Goal: Contribute content

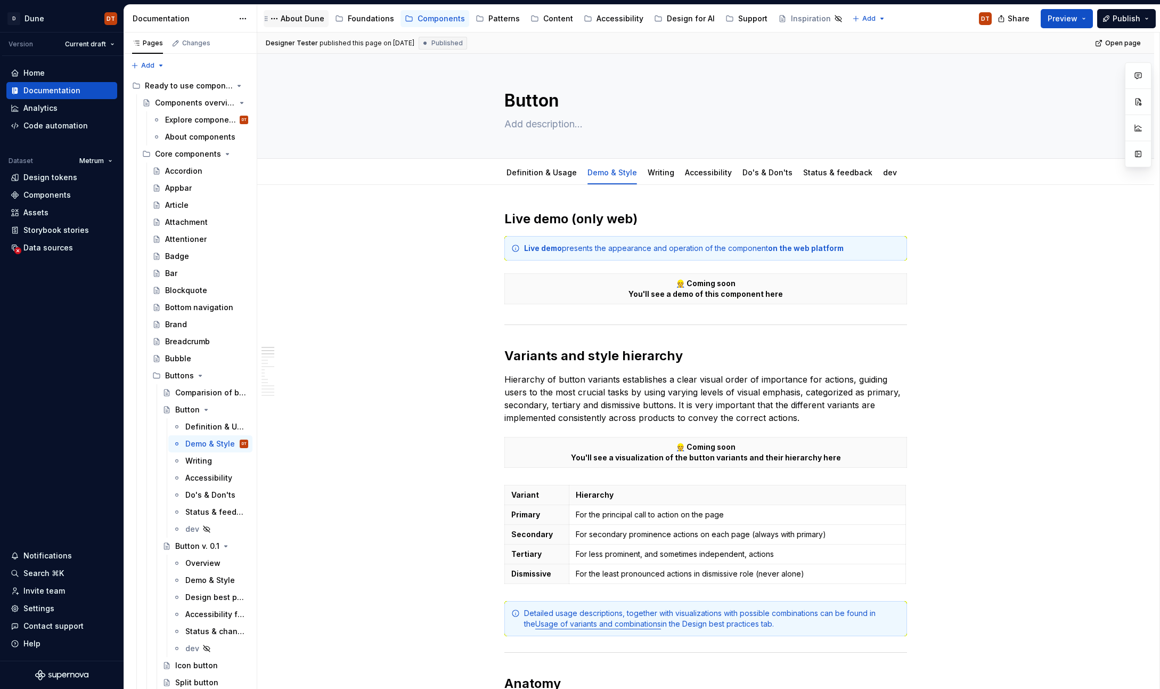
click at [297, 21] on div "About Dune" at bounding box center [303, 18] width 44 height 11
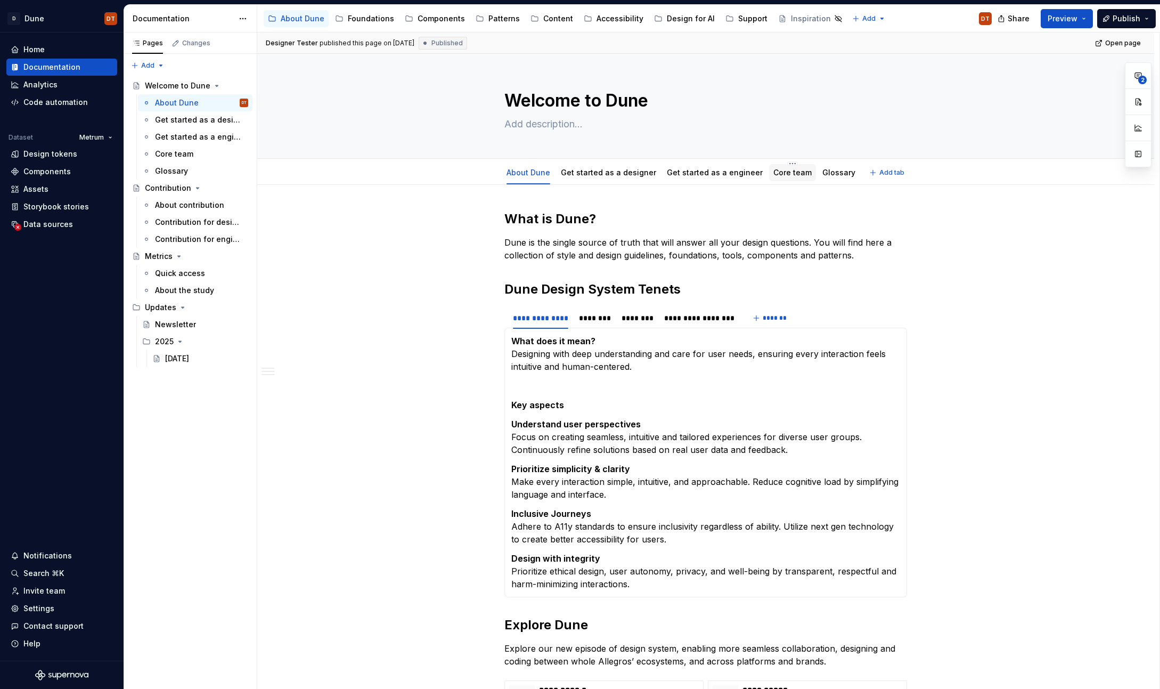
click at [787, 176] on link "Core team" at bounding box center [792, 172] width 38 height 9
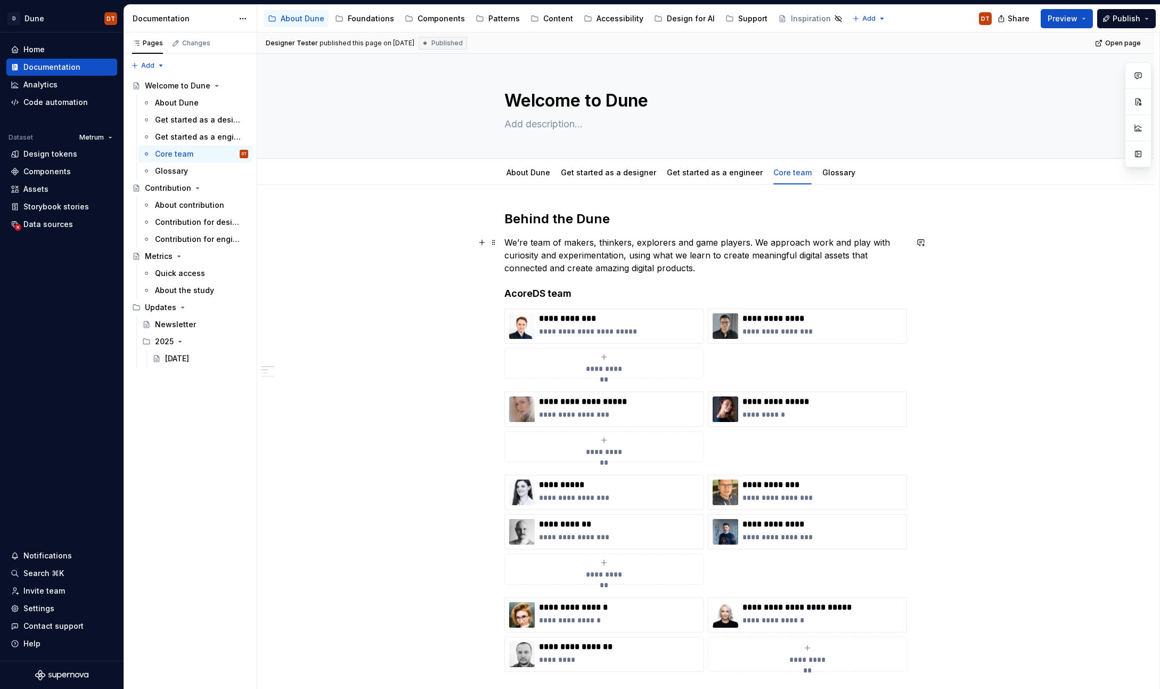
click at [722, 269] on p "We’re team of makers, thinkers, explorers and game players. We approach work an…" at bounding box center [705, 255] width 403 height 38
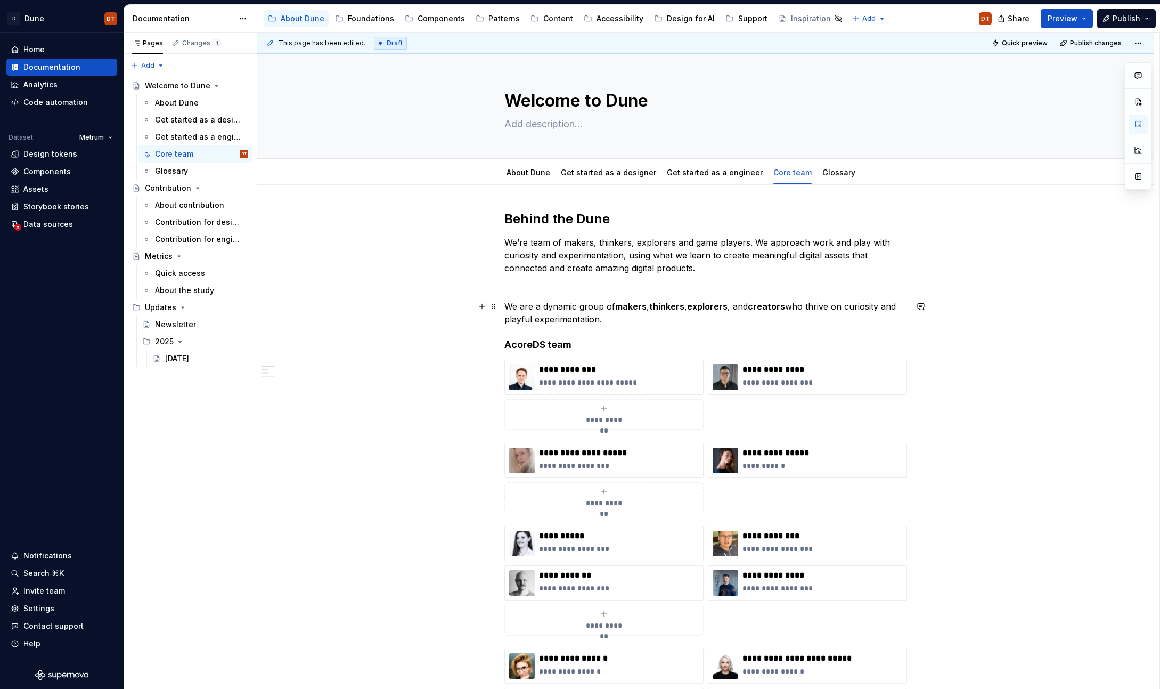
click at [611, 305] on p "We are a dynamic group of makers , thinkers , explorers , and creators who thri…" at bounding box center [705, 313] width 403 height 26
click at [620, 305] on strong "makers" at bounding box center [630, 306] width 31 height 11
click at [627, 305] on strong "makers" at bounding box center [630, 306] width 31 height 11
click at [639, 307] on strong "makers" at bounding box center [630, 306] width 31 height 11
drag, startPoint x: 618, startPoint y: 308, endPoint x: 787, endPoint y: 311, distance: 168.3
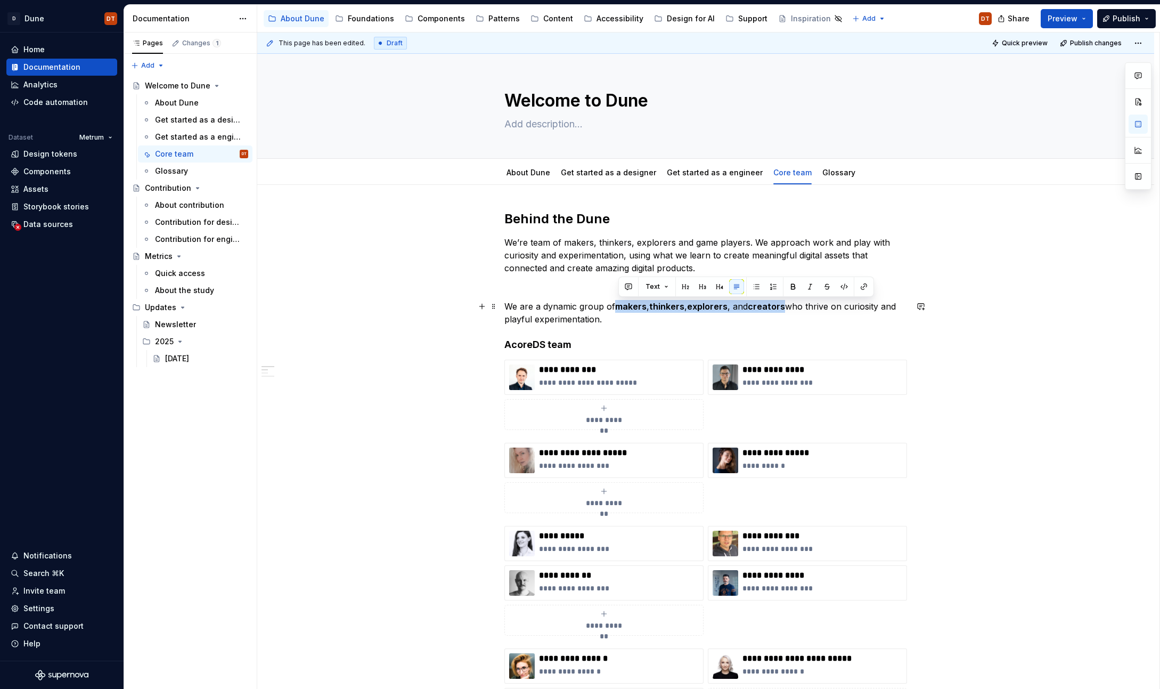
click at [787, 311] on p "We are a dynamic group of makers , thinkers , explorers , and creators who thri…" at bounding box center [705, 313] width 403 height 26
click at [792, 287] on button "button" at bounding box center [793, 286] width 15 height 15
click at [707, 323] on p "We are a dynamic group of makers, thinkers, explorers, and creators who thrive …" at bounding box center [705, 313] width 403 height 26
click at [667, 308] on p "We are a dynamic group of makers, thinkers, explorers, and creators who thrive …" at bounding box center [705, 313] width 403 height 26
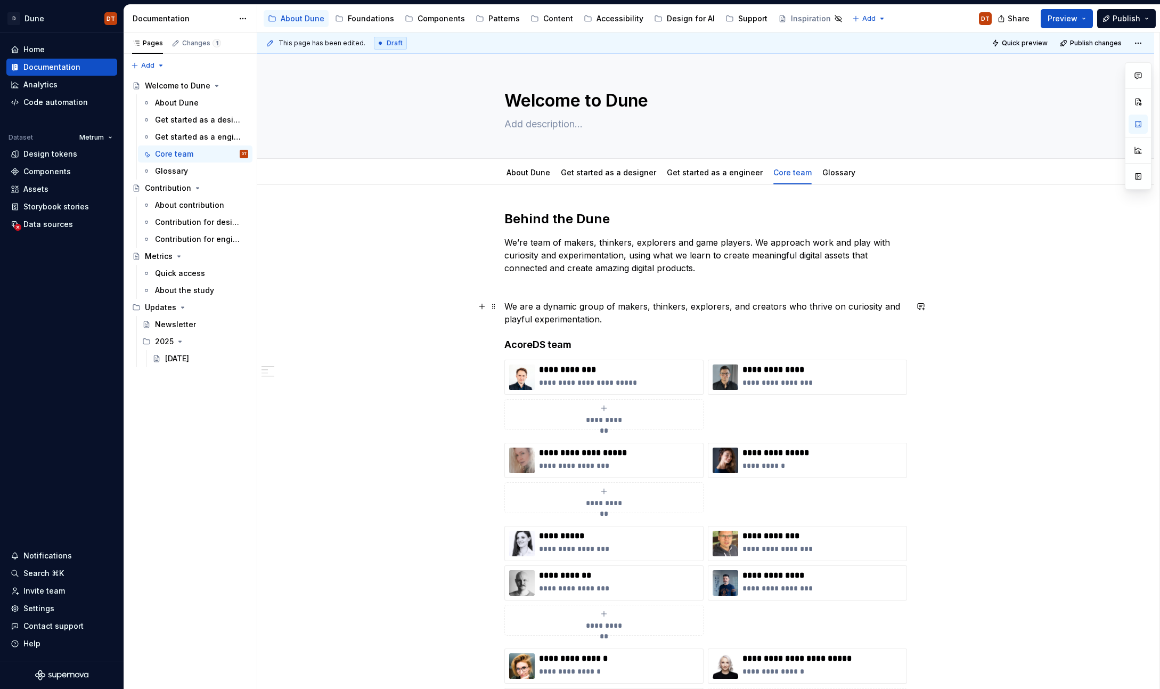
click at [659, 307] on p "We are a dynamic group of makers, thinkers, explorers, and creators who thrive …" at bounding box center [705, 313] width 403 height 26
click at [667, 306] on p "We are a dynamic group of makers, thinkers, explorers, and creators who thrive …" at bounding box center [705, 313] width 403 height 26
click at [639, 307] on p "We are a dynamic group of makers, thinkers, explorers, and creators who thrive …" at bounding box center [705, 313] width 403 height 26
click at [625, 307] on p "We are a dynamic group of makers, thinkers, explorers, and creators who thrive …" at bounding box center [705, 313] width 403 height 26
click at [644, 306] on p "We are a dynamic group of makers, thinkers, explorers, and creators who thrive …" at bounding box center [705, 313] width 403 height 26
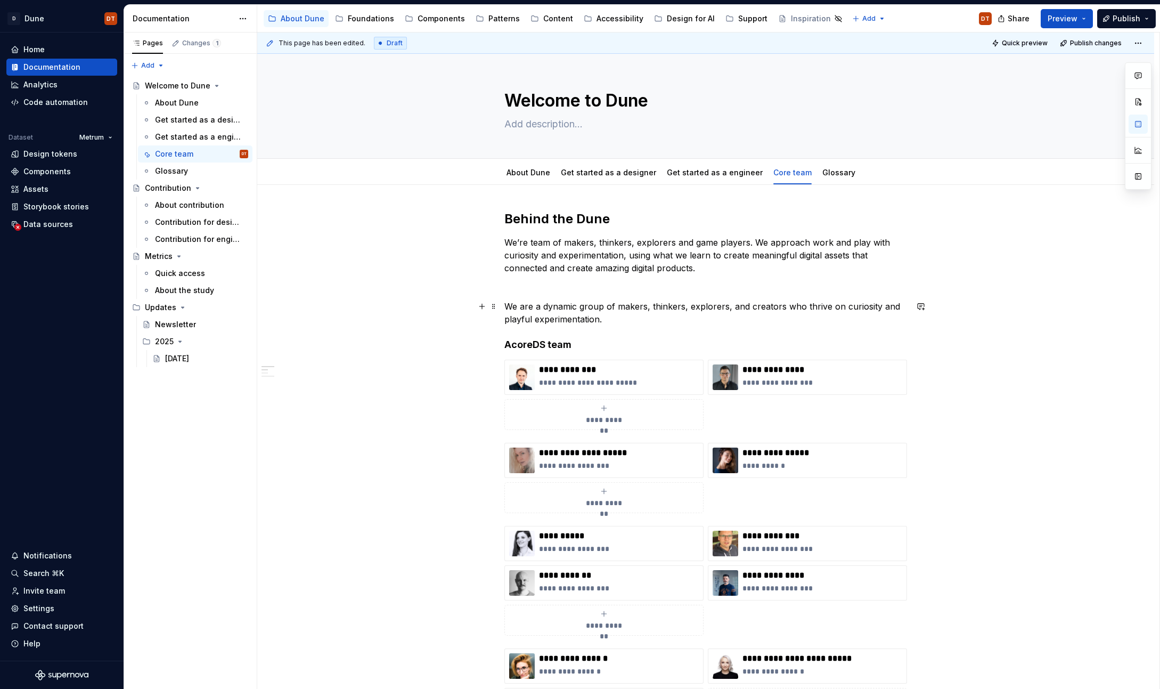
click at [641, 306] on p "We are a dynamic group of makers, thinkers, explorers, and creators who thrive …" at bounding box center [705, 313] width 403 height 26
drag, startPoint x: 619, startPoint y: 308, endPoint x: 647, endPoint y: 307, distance: 27.7
click at [647, 307] on p "We are a dynamic group of makers, thinkers, explorers, and creators who thrive …" at bounding box center [705, 313] width 403 height 26
type textarea "*"
click at [662, 308] on p "We are a dynamic group of makers, thinkers, explorers, and creators who thrive …" at bounding box center [705, 313] width 403 height 26
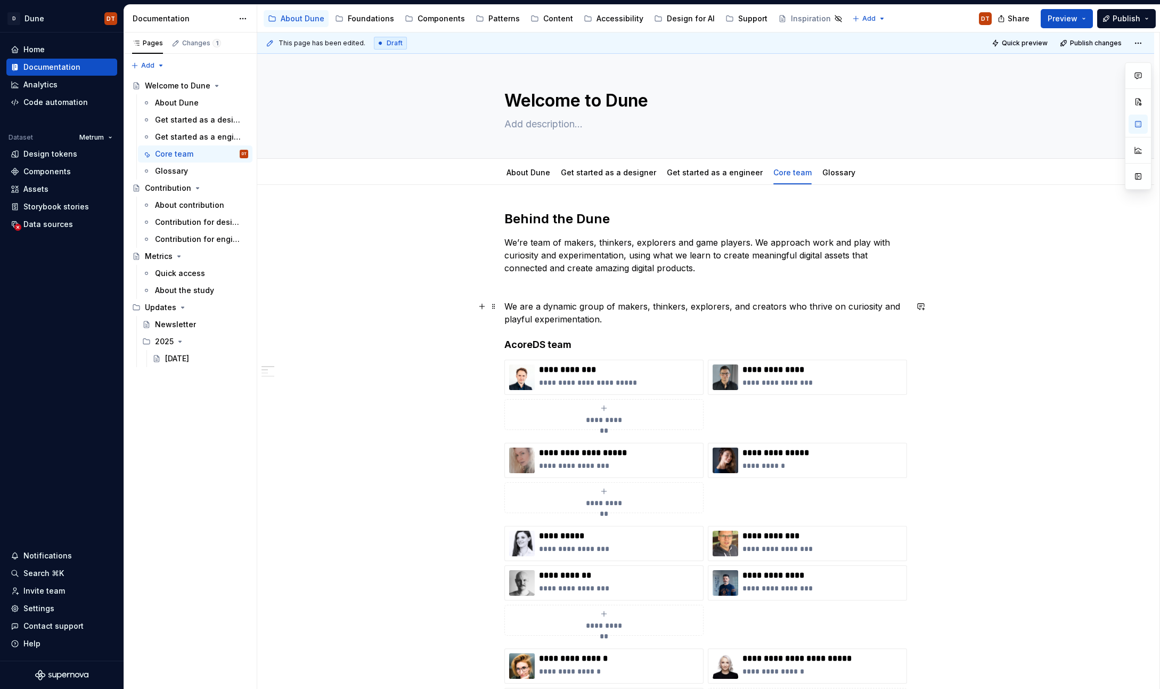
click at [674, 307] on p "We are a dynamic group of makers, thinkers, explorers, and creators who thrive …" at bounding box center [705, 313] width 403 height 26
click at [643, 309] on p "We are a dynamic group of makers, thinkers, explorers, and creators who thrive …" at bounding box center [705, 313] width 403 height 26
click at [634, 307] on p "We are a dynamic group of makers, thinkers, explorers, and creators who thrive …" at bounding box center [705, 313] width 403 height 26
drag, startPoint x: 660, startPoint y: 306, endPoint x: 682, endPoint y: 307, distance: 22.4
click at [660, 306] on p "We are a dynamic group of makers, thinkers, explorers, and creators who thrive …" at bounding box center [705, 313] width 403 height 26
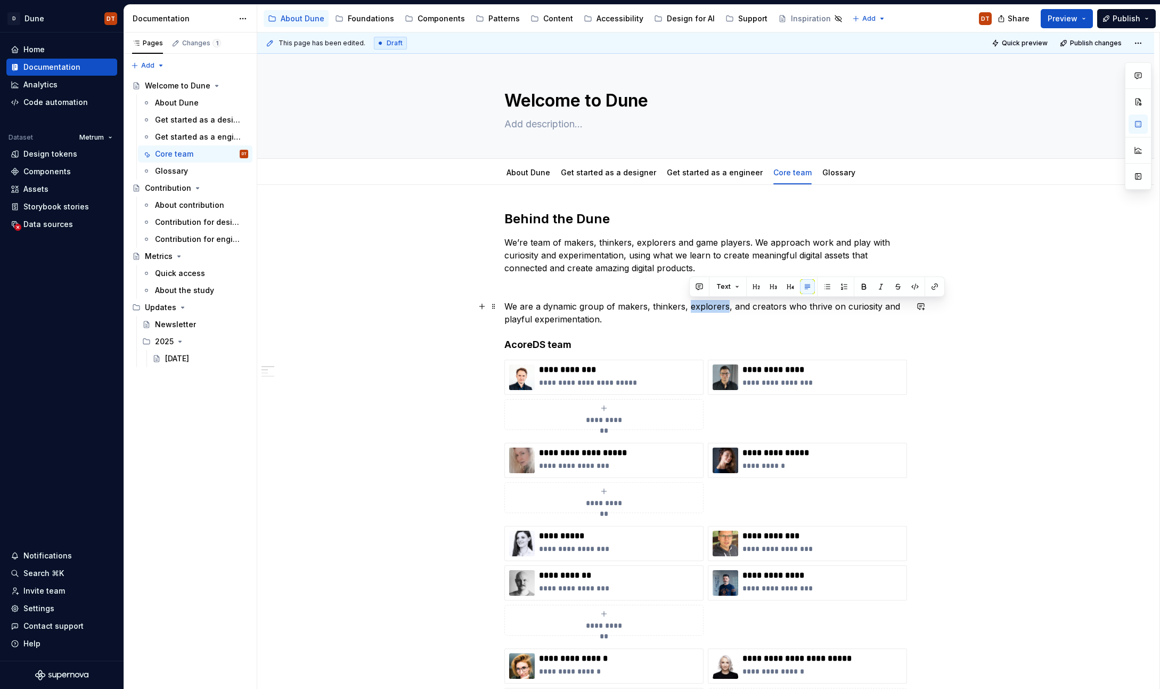
drag, startPoint x: 690, startPoint y: 307, endPoint x: 725, endPoint y: 306, distance: 34.6
click at [725, 306] on p "We are a dynamic group of makers, thinkers, explorers, and creators who thrive …" at bounding box center [705, 313] width 403 height 26
click at [660, 306] on p "We are a dynamic group of makers, thinkers, seekers, and creators who thrive on…" at bounding box center [705, 313] width 403 height 26
click at [667, 305] on p "We are a dynamic group of makers, thinkers, seekers, and creators who thrive on…" at bounding box center [705, 313] width 403 height 26
click at [698, 306] on p "We are a dynamic group of makers, thinkers, seekers, and creators who thrive on…" at bounding box center [705, 313] width 403 height 26
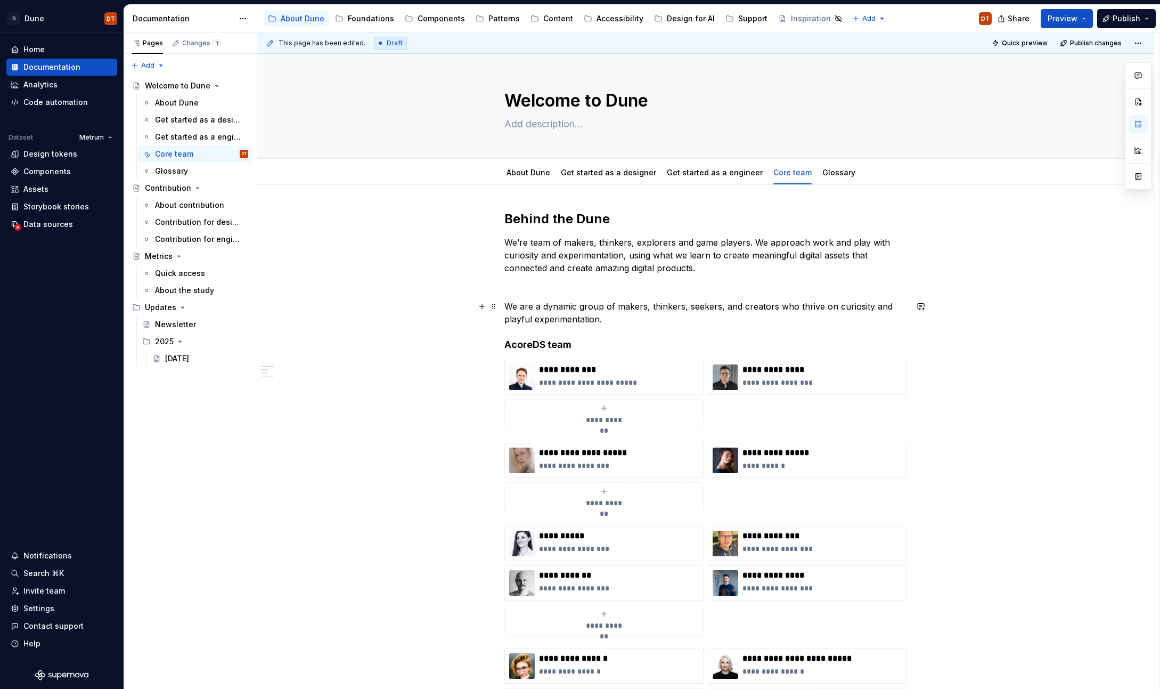
click at [716, 308] on p "We are a dynamic group of makers, thinkers, seekers, and creators who thrive on…" at bounding box center [705, 313] width 403 height 26
click at [732, 307] on p "We are a dynamic group of makers, thinkers, seekers, and creators who thrive on…" at bounding box center [705, 313] width 403 height 26
click at [756, 308] on p "We are a dynamic group of makers, thinkers, seekers, and creators who thrive on…" at bounding box center [705, 313] width 403 height 26
drag, startPoint x: 744, startPoint y: 307, endPoint x: 775, endPoint y: 307, distance: 31.4
click at [775, 307] on p "We are a dynamic group of makers, thinkers, seekers, and creators who thrive on…" at bounding box center [705, 313] width 403 height 26
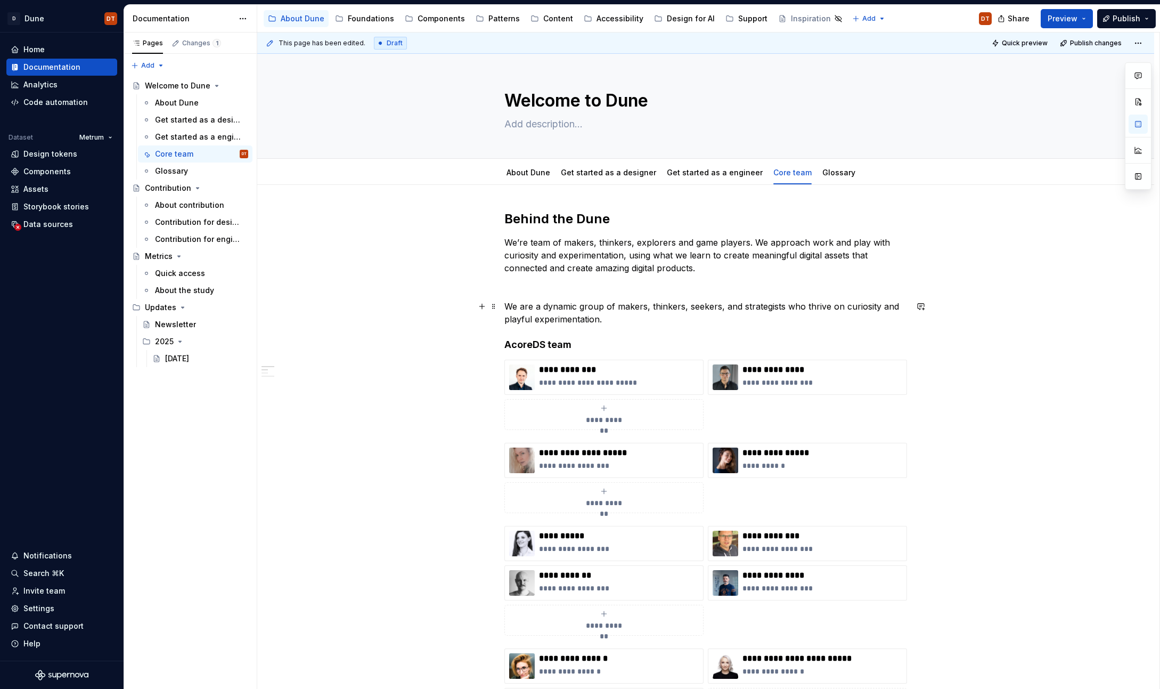
click at [553, 321] on p "We are a dynamic group of makers, thinkers, seekers, and strategists who thrive…" at bounding box center [705, 313] width 403 height 26
click at [584, 318] on p "We are a dynamic group of makers, thinkers, seekers, and strategists who thrive…" at bounding box center [705, 313] width 403 height 26
click at [600, 319] on p "We are a dynamic group of makers, thinkers, seekers, and strategists who thrive…" at bounding box center [705, 313] width 403 height 26
click at [587, 306] on p "We are a dynamic group of makers, thinkers, seekers, and strategists who thrive…" at bounding box center [705, 313] width 403 height 26
click at [608, 320] on p "We are a dynamic group of makers, thinkers, seekers, and strategists who thrive…" at bounding box center [705, 313] width 403 height 26
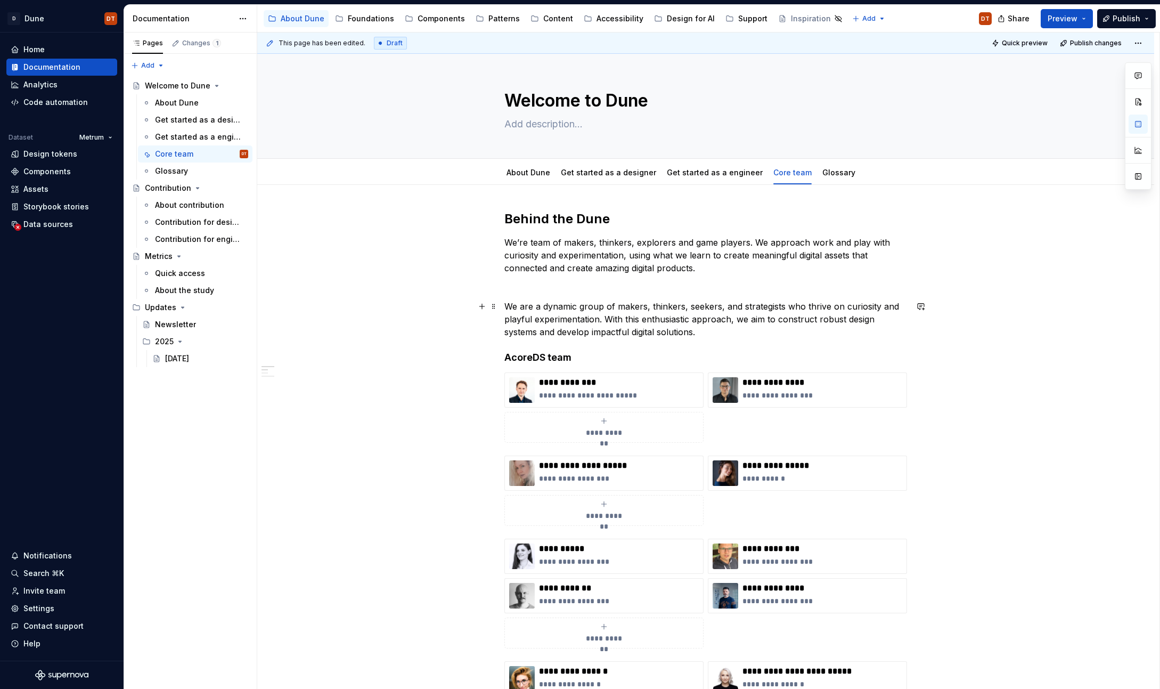
click at [639, 333] on p "We are a dynamic group of makers, thinkers, seekers, and strategists who thrive…" at bounding box center [705, 319] width 403 height 38
click at [668, 333] on p "We are a dynamic group of makers, thinkers, seekers, and strategists who thrive…" at bounding box center [705, 319] width 403 height 38
drag, startPoint x: 693, startPoint y: 333, endPoint x: 660, endPoint y: 334, distance: 32.5
click at [660, 334] on p "We are a dynamic group of makers, thinkers, seekers, and strategists who thrive…" at bounding box center [705, 319] width 403 height 38
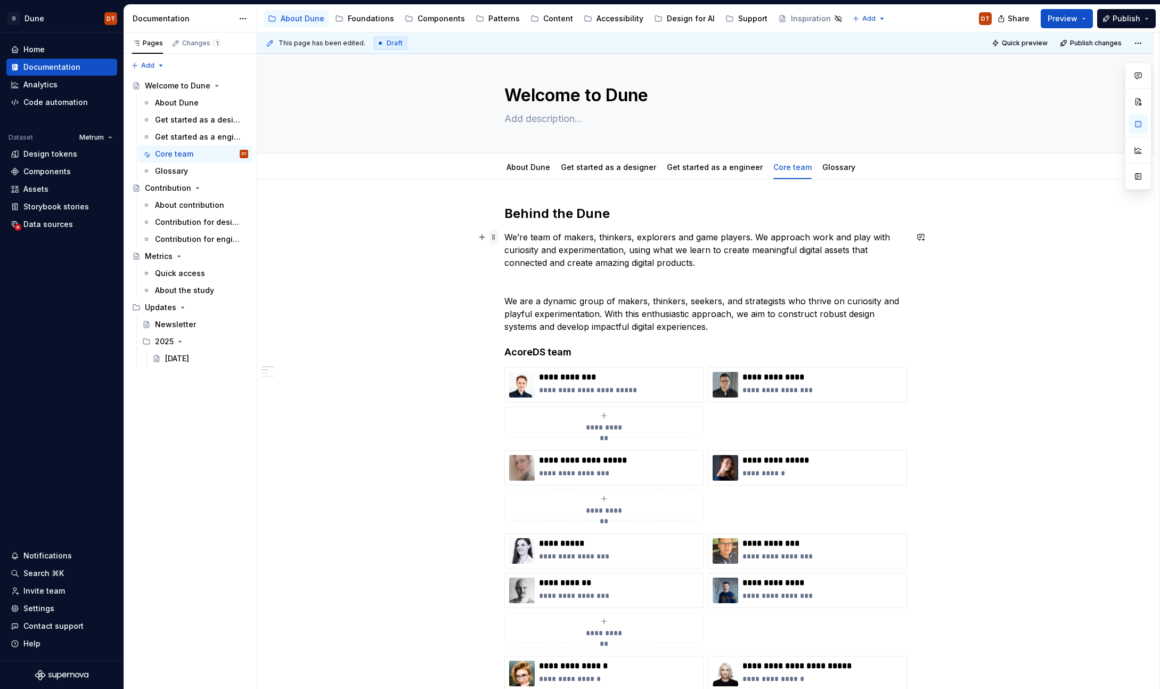
click at [495, 236] on span at bounding box center [493, 237] width 9 height 15
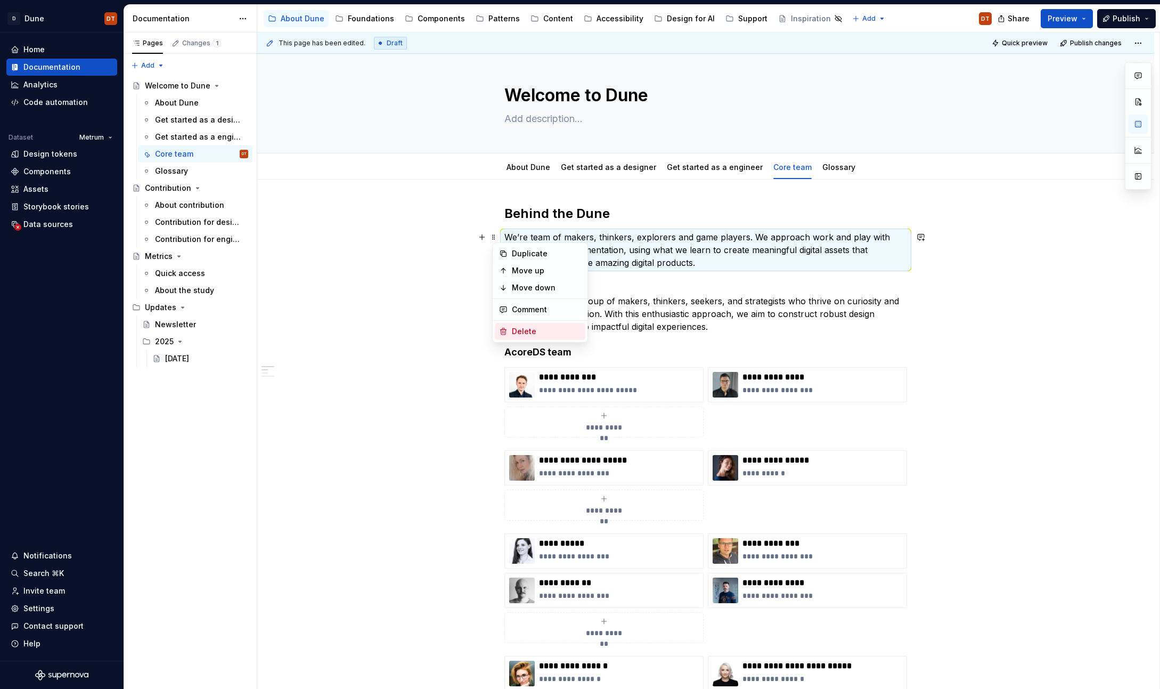
click at [516, 332] on div "Delete" at bounding box center [546, 331] width 69 height 11
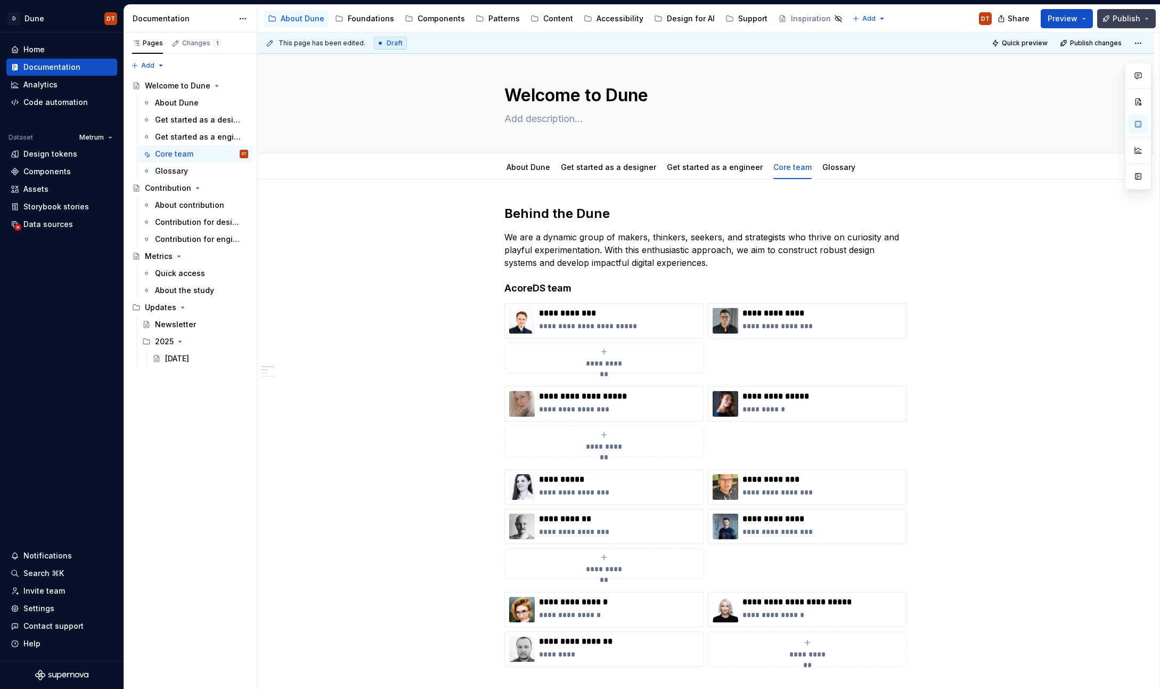
click at [1123, 17] on span "Publish" at bounding box center [1127, 18] width 28 height 11
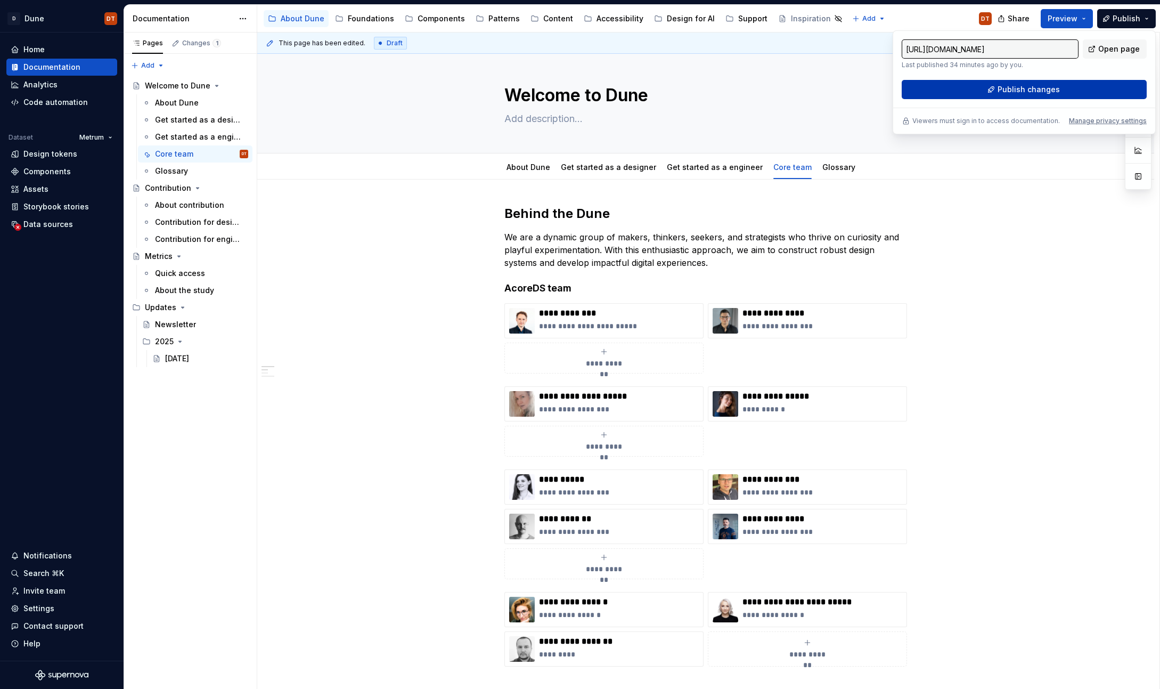
click at [1038, 91] on span "Publish changes" at bounding box center [1029, 89] width 62 height 11
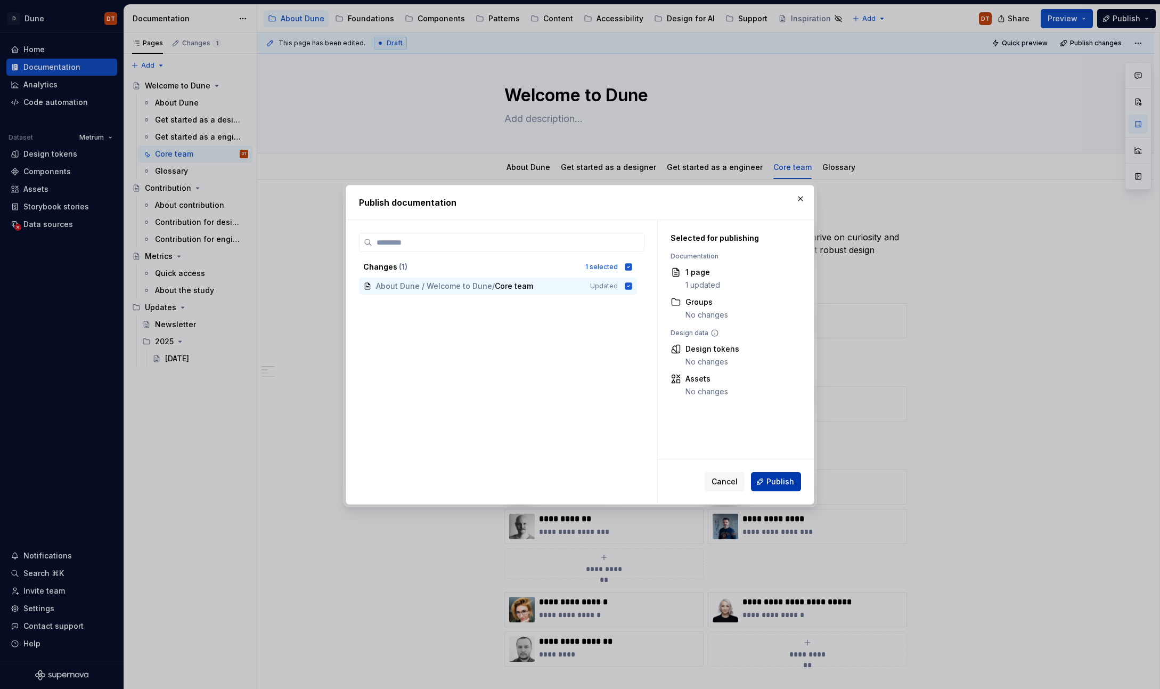
click at [787, 485] on span "Publish" at bounding box center [780, 481] width 28 height 11
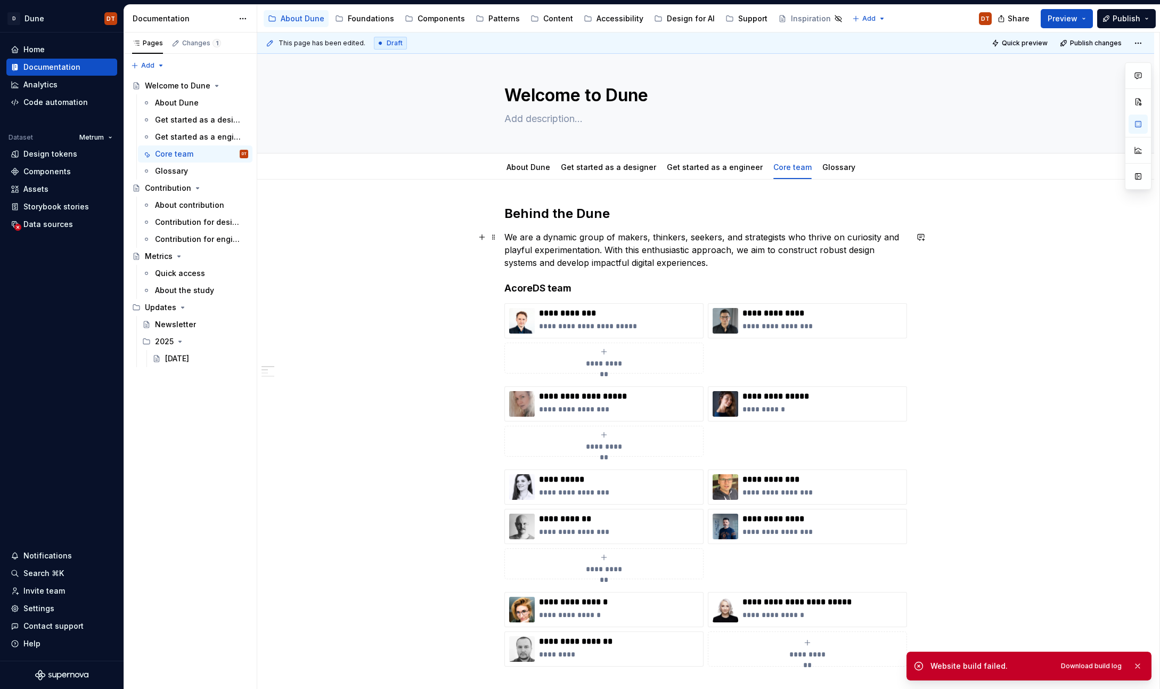
click at [641, 256] on p "We are a dynamic group of makers, thinkers, seekers, and strategists who thrive…" at bounding box center [705, 250] width 403 height 38
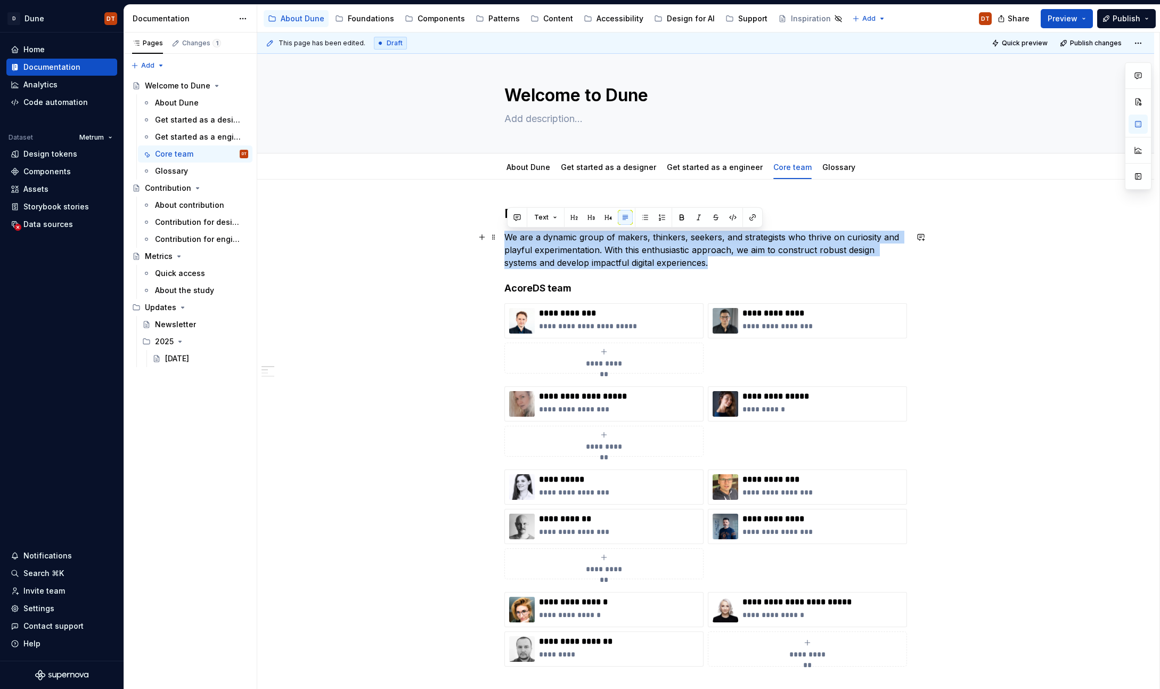
drag, startPoint x: 707, startPoint y: 263, endPoint x: 510, endPoint y: 234, distance: 199.1
click at [510, 234] on p "We are a dynamic group of makers, thinkers, seekers, and strategists who thrive…" at bounding box center [705, 250] width 403 height 38
copy p "We are a dynamic group of makers, thinkers, seekers, and strategists who thrive…"
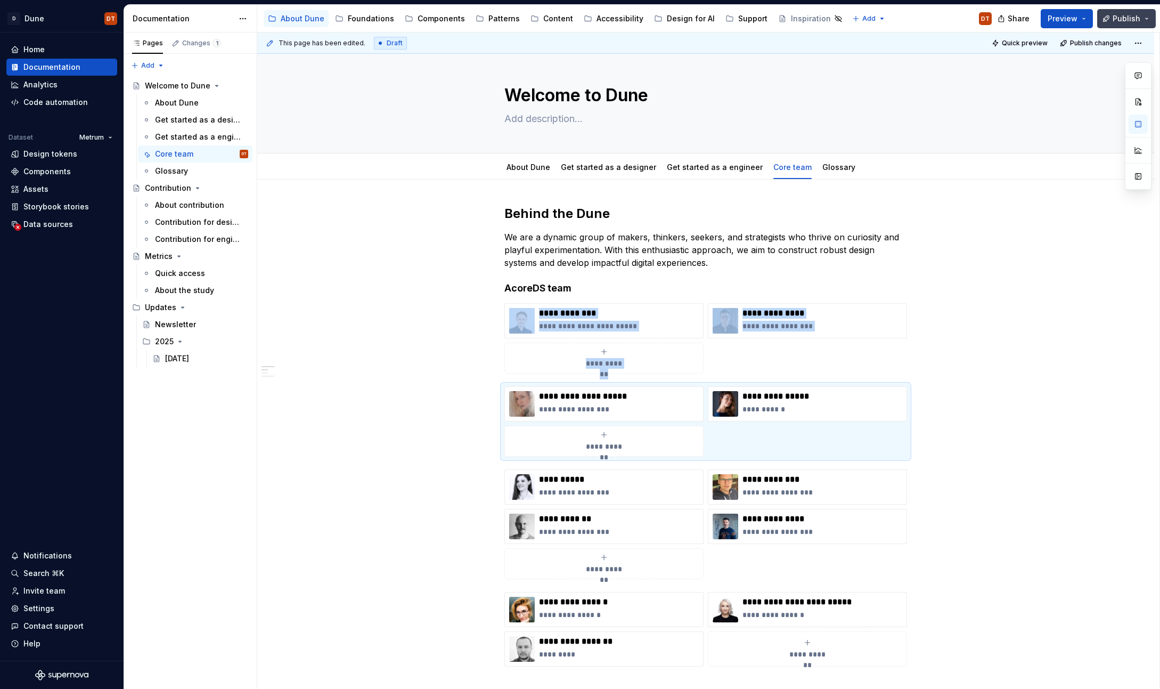
click at [1120, 15] on span "Publish" at bounding box center [1127, 18] width 28 height 11
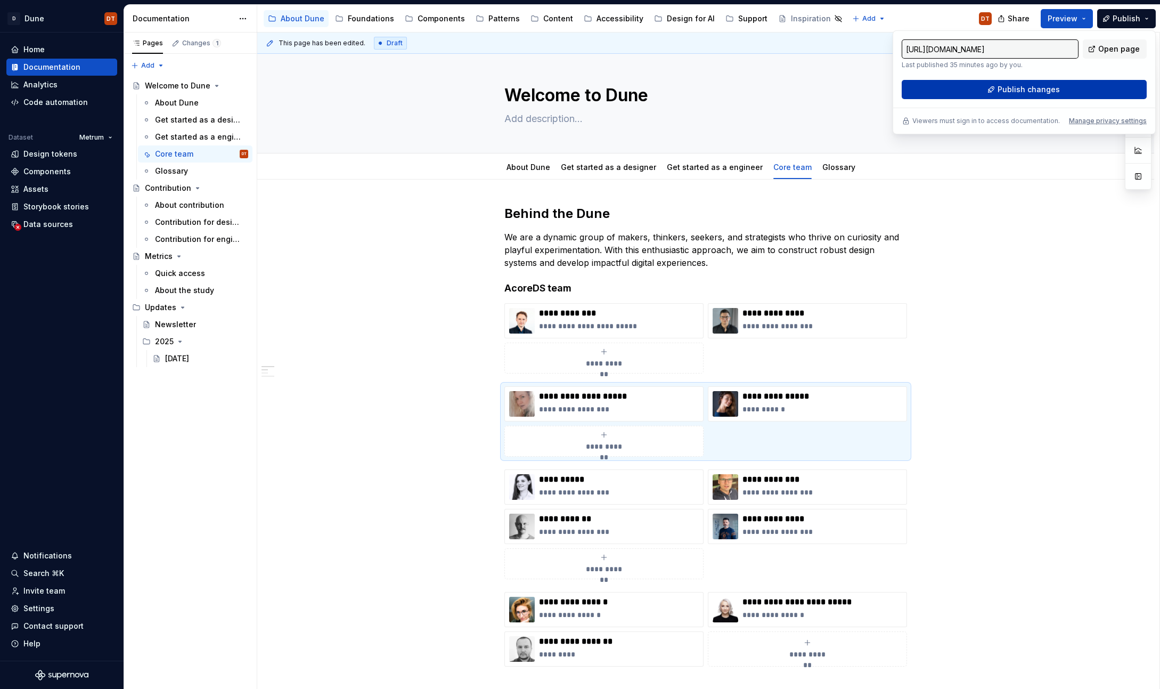
click at [1021, 89] on span "Publish changes" at bounding box center [1029, 89] width 62 height 11
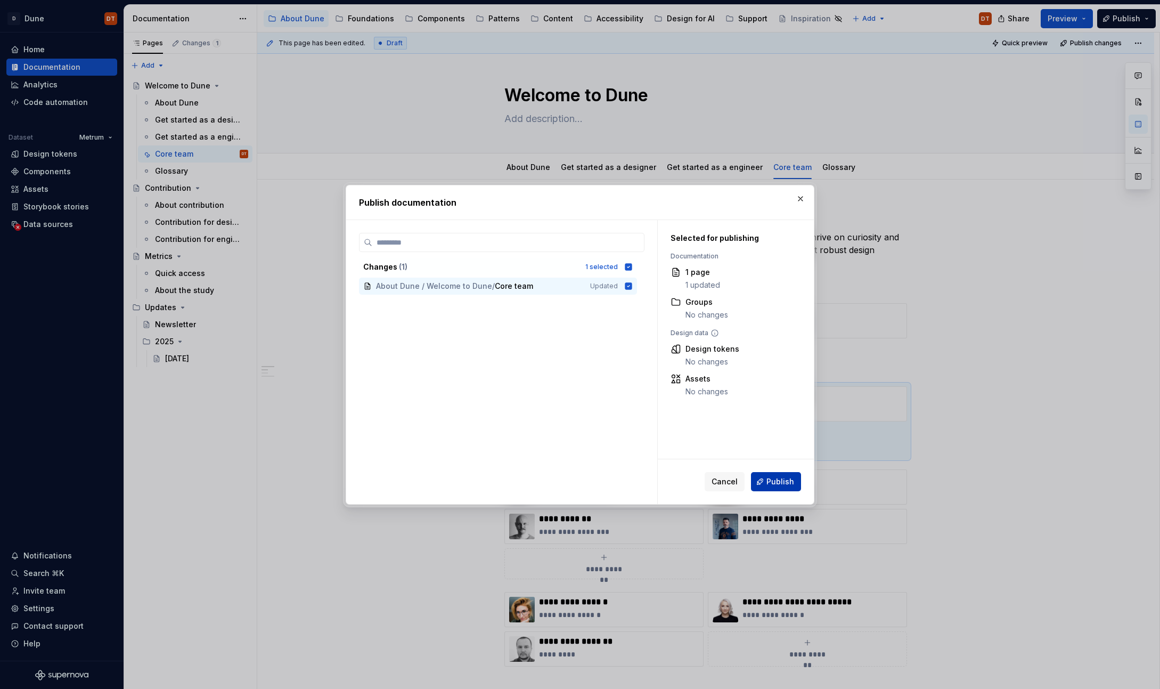
click at [778, 480] on span "Publish" at bounding box center [780, 481] width 28 height 11
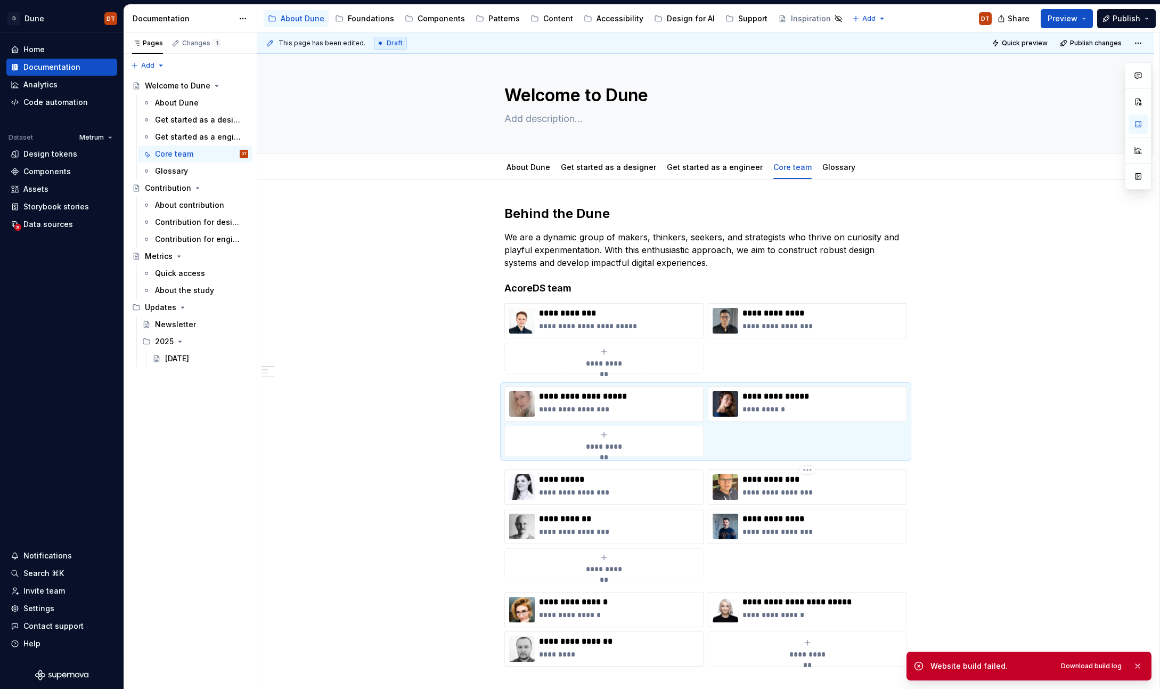
type textarea "*"
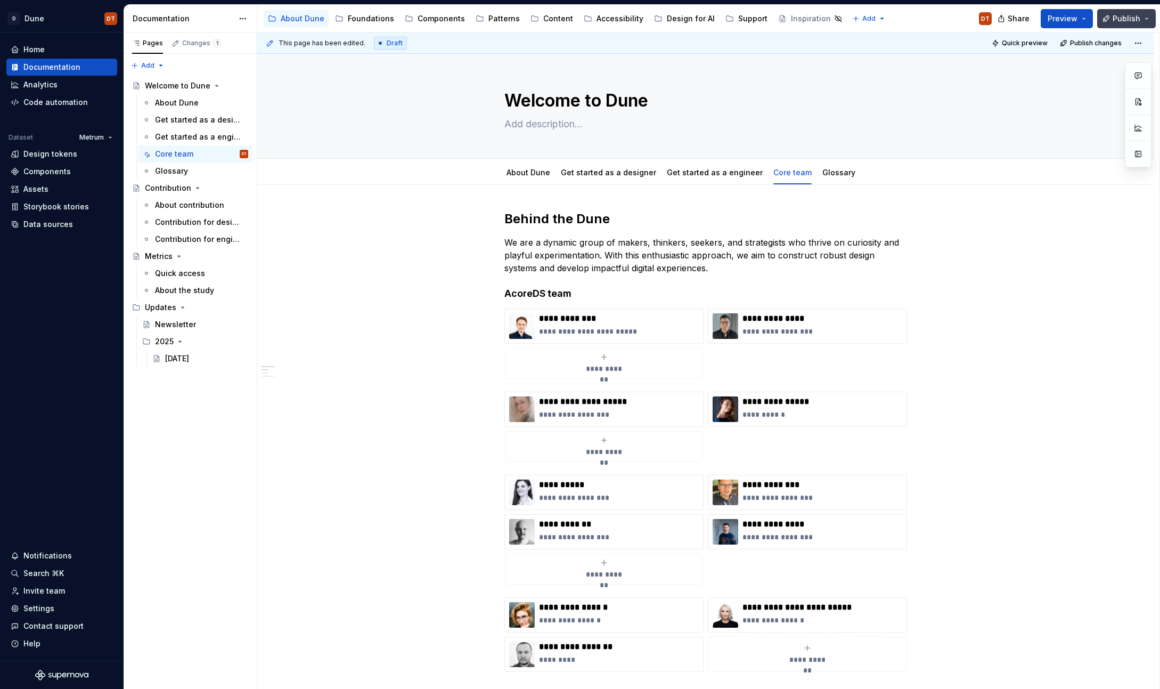
click at [1120, 21] on span "Publish" at bounding box center [1127, 18] width 28 height 11
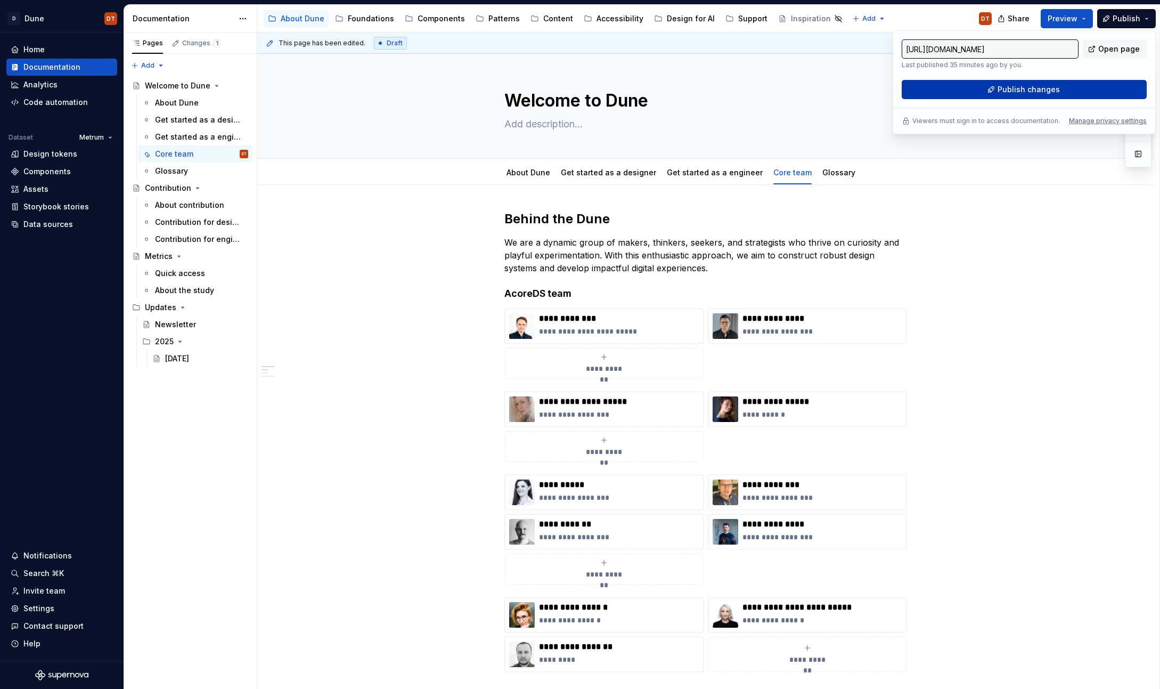
click at [1066, 90] on button "Publish changes" at bounding box center [1024, 89] width 245 height 19
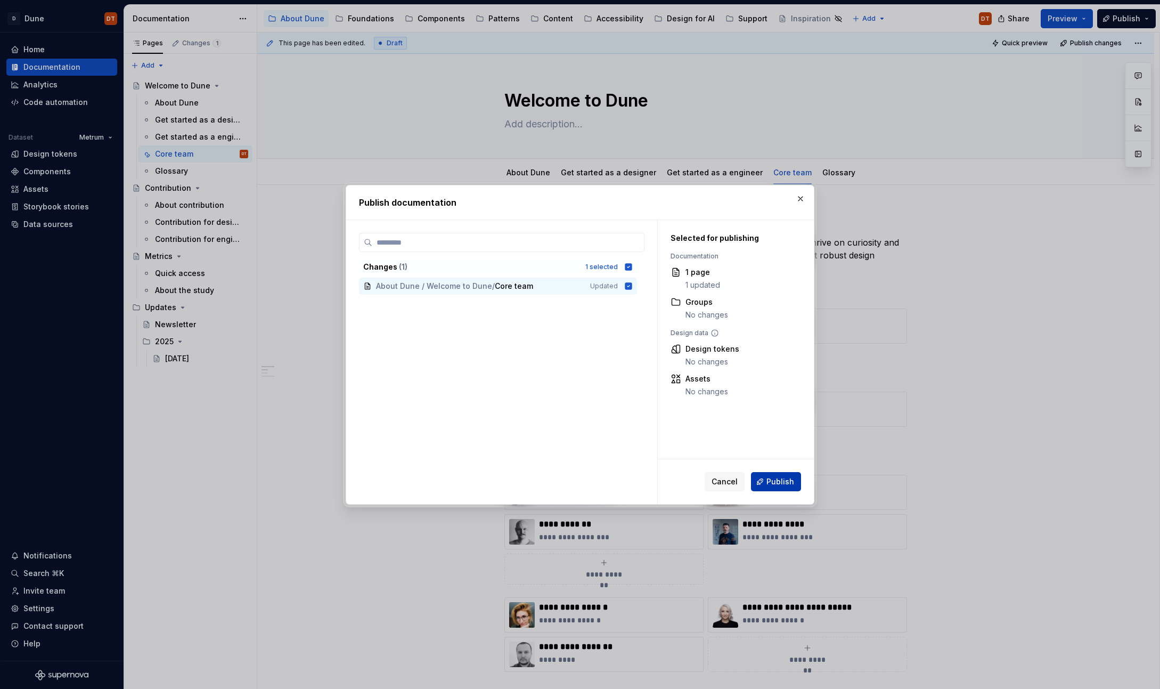
click at [778, 479] on span "Publish" at bounding box center [780, 481] width 28 height 11
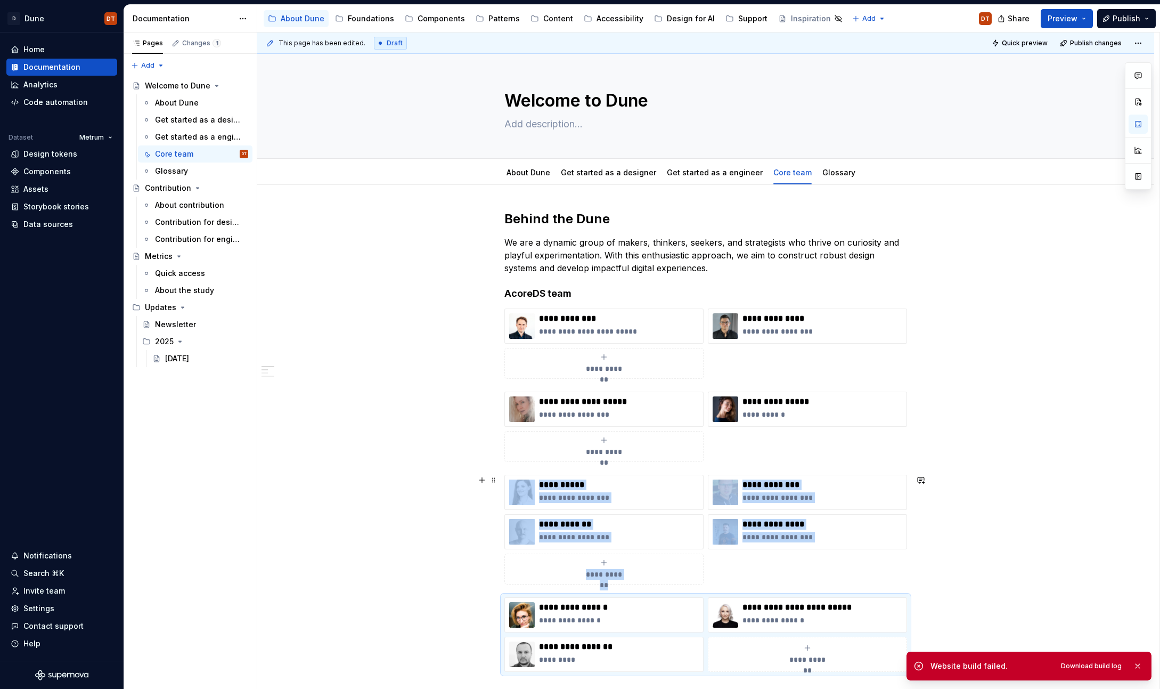
click at [1063, 18] on span "Preview" at bounding box center [1063, 18] width 30 height 11
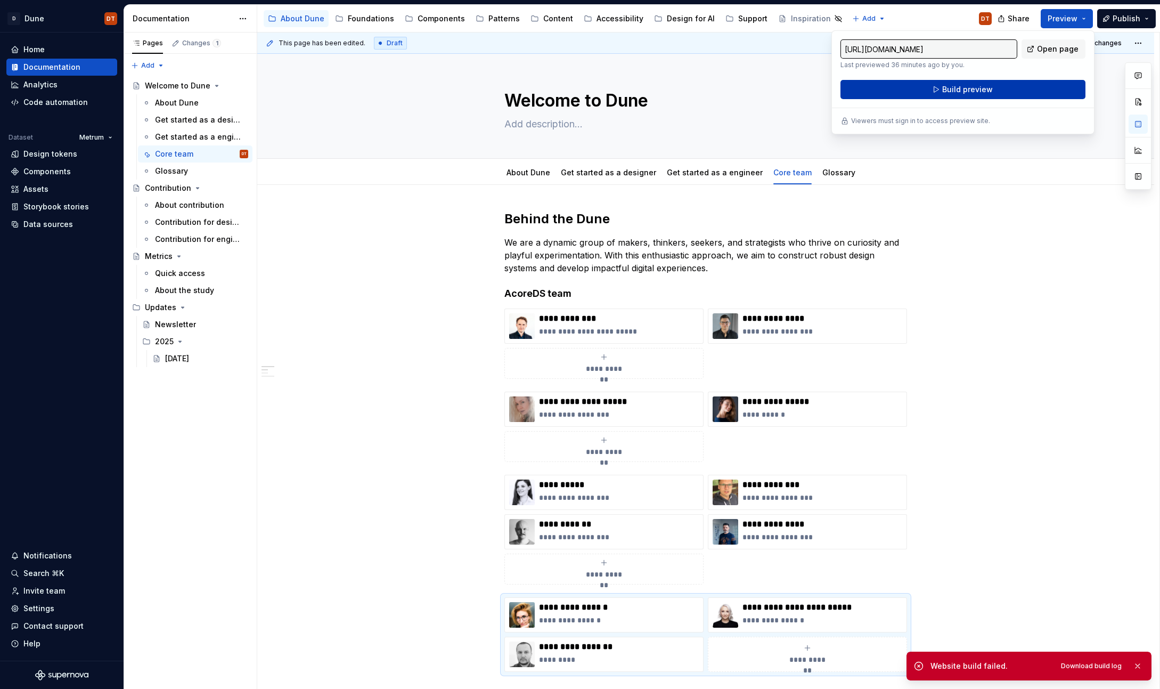
click at [978, 89] on span "Build preview" at bounding box center [967, 89] width 51 height 11
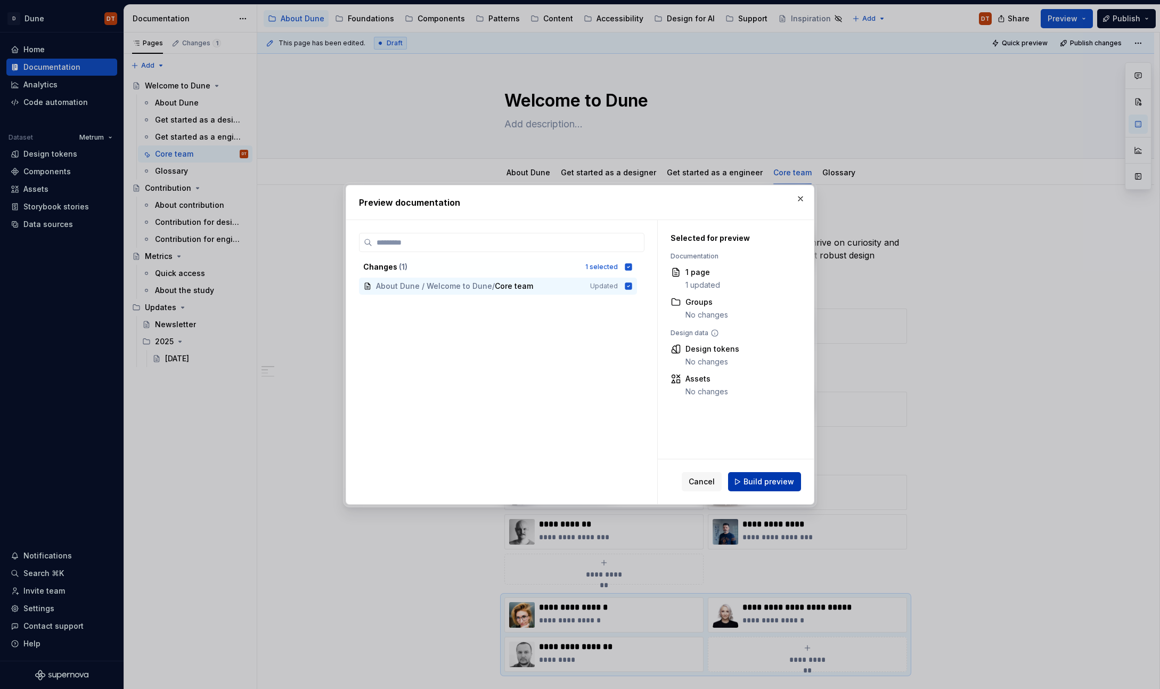
click at [759, 478] on span "Build preview" at bounding box center [769, 481] width 51 height 11
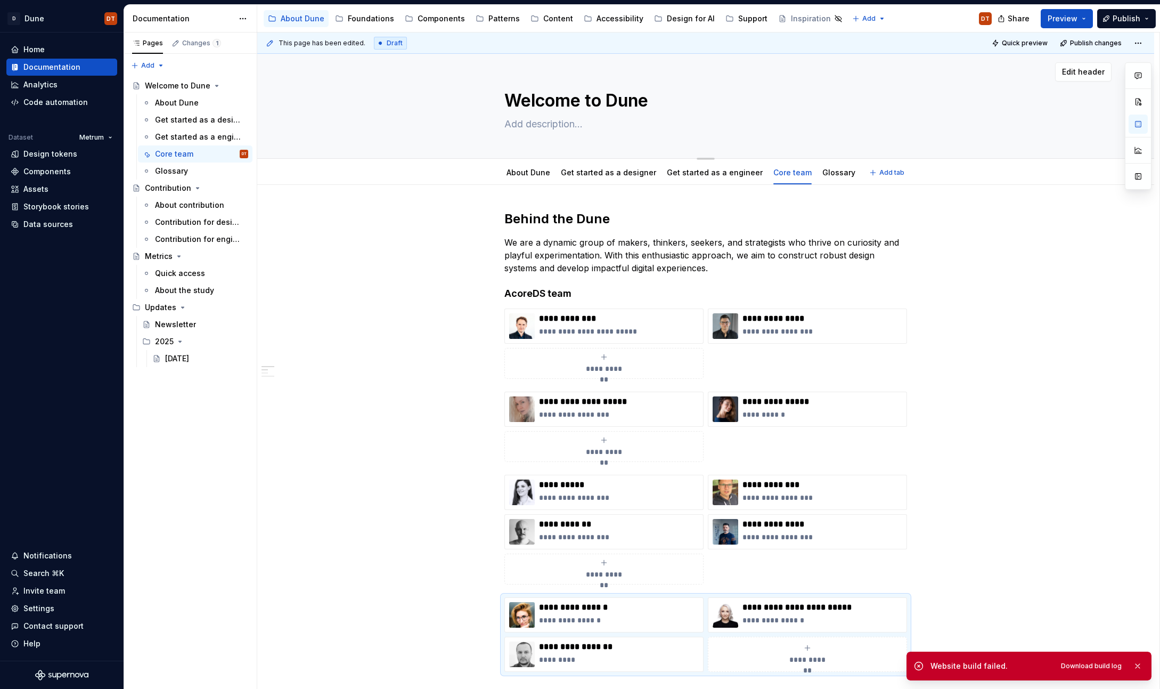
click at [451, 126] on div "Welcome to Dune" at bounding box center [706, 106] width 812 height 104
type textarea "*"
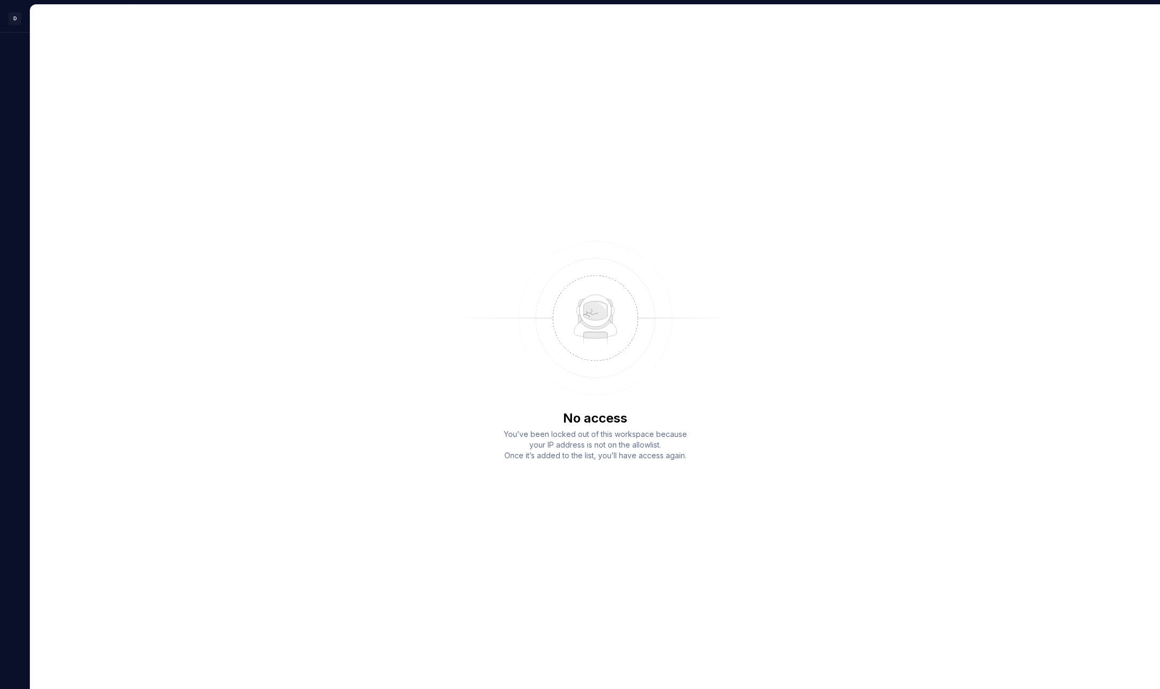
click at [174, 52] on div "No access You’ve been locked out of this workspace because your IP address is n…" at bounding box center [595, 347] width 1130 height 684
